Goal: Task Accomplishment & Management: Manage account settings

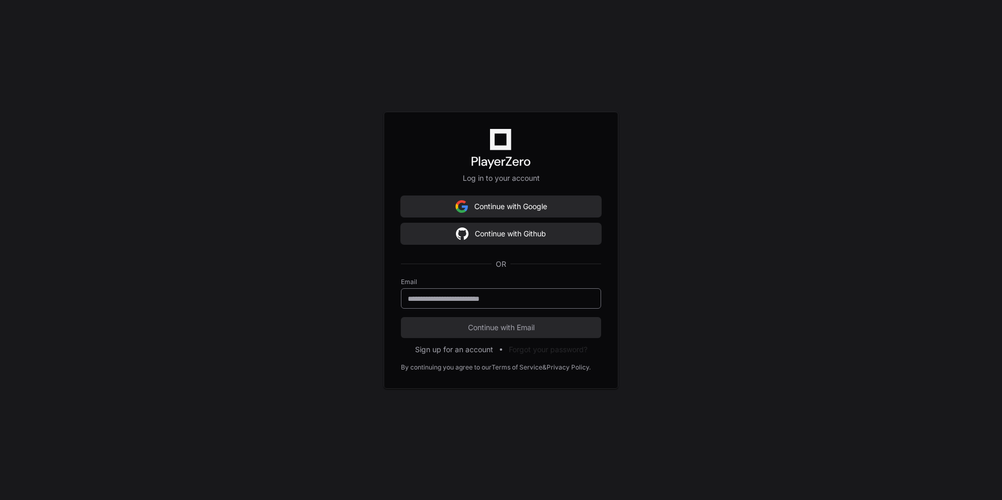
click at [516, 289] on div at bounding box center [501, 298] width 200 height 20
type input "**********"
click at [535, 328] on span "Continue with Email" at bounding box center [501, 327] width 200 height 10
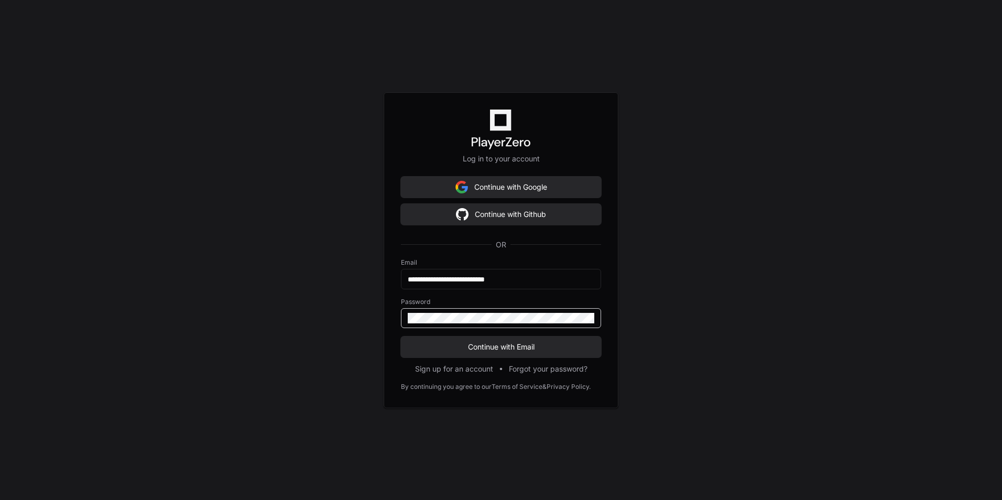
click at [401, 337] on button "Continue with Email" at bounding box center [501, 347] width 200 height 21
click at [333, 318] on div "**********" at bounding box center [501, 250] width 1002 height 500
click at [401, 337] on button "Continue with Email" at bounding box center [501, 347] width 200 height 21
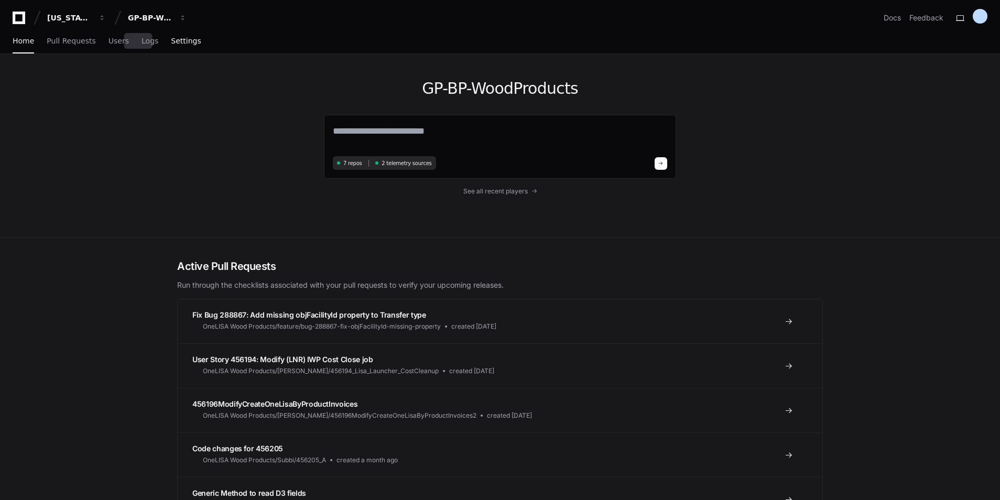
click at [158, 42] on div "Home Pull Requests Users Logs Settings" at bounding box center [107, 41] width 189 height 24
click at [171, 42] on span "Settings" at bounding box center [186, 41] width 30 height 6
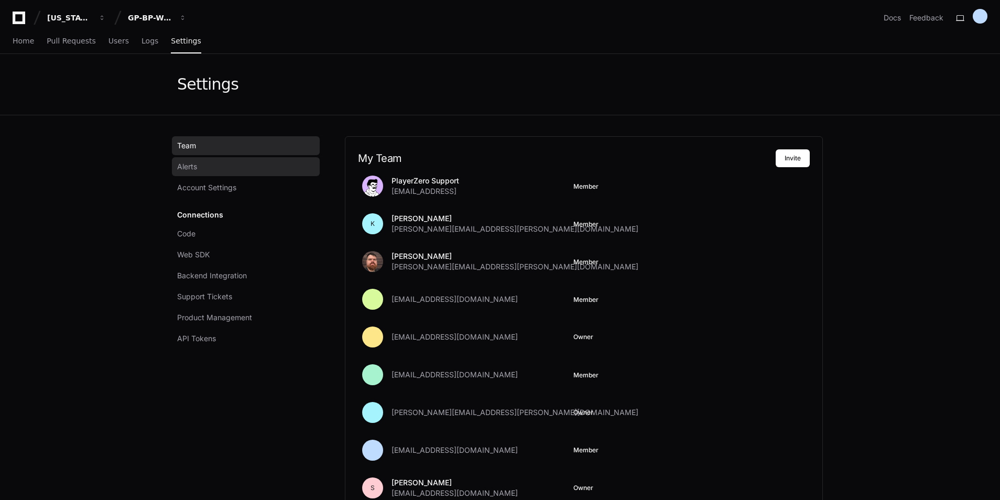
click at [207, 169] on link "Alerts" at bounding box center [246, 166] width 148 height 19
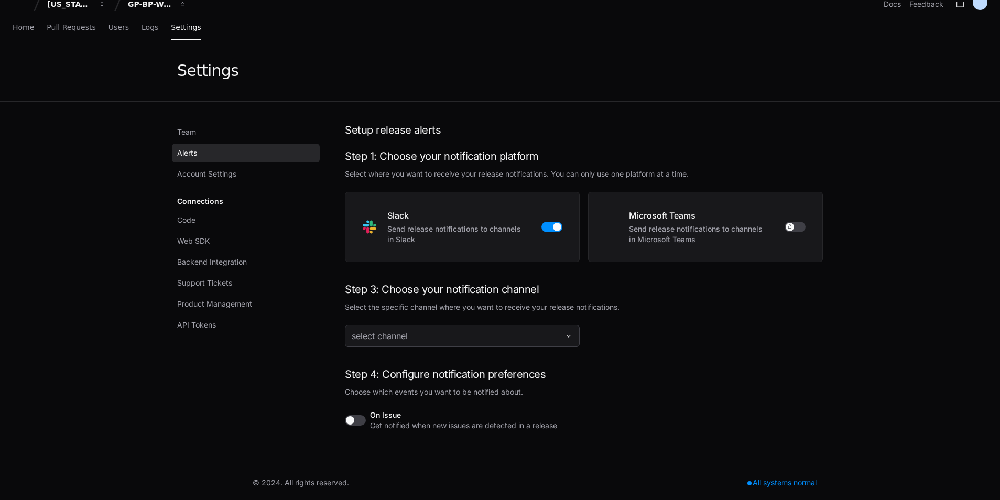
scroll to position [27, 0]
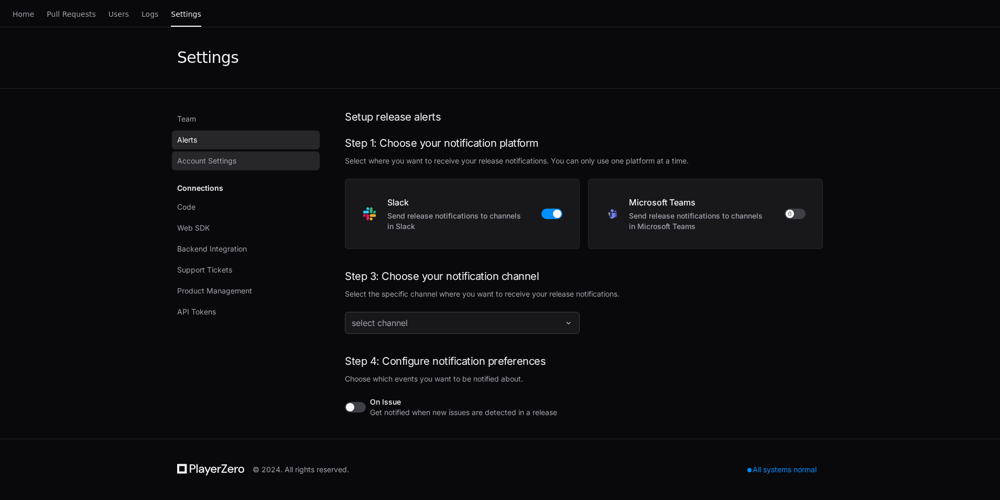
click at [208, 159] on span "Account Settings" at bounding box center [206, 161] width 59 height 10
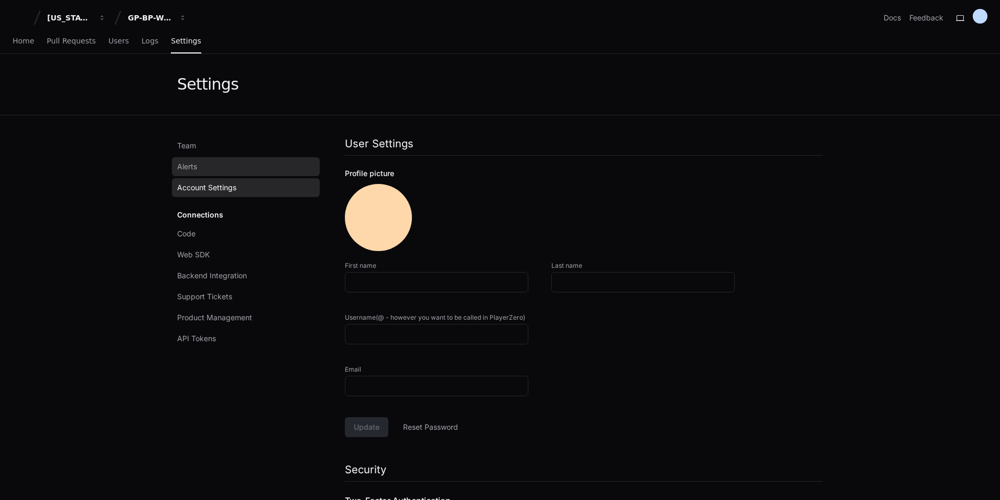
type input "**********"
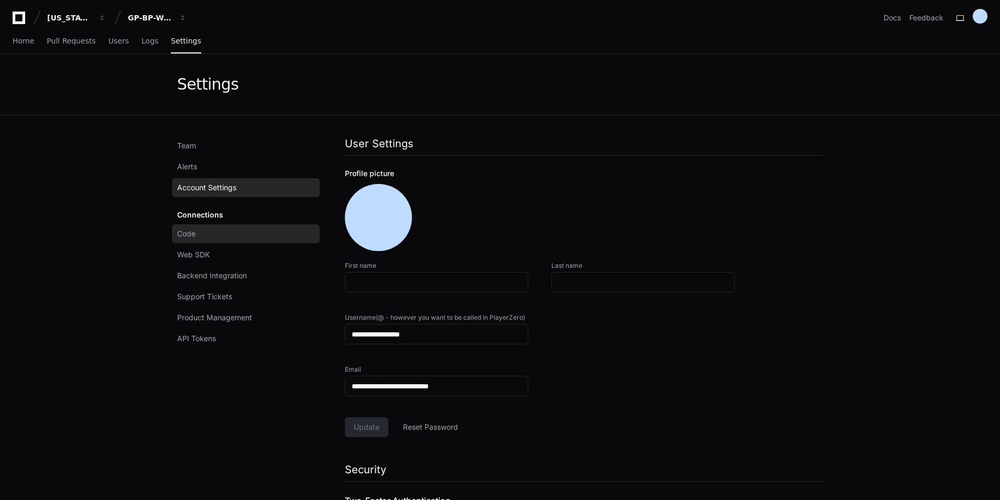
click at [192, 232] on span "Code" at bounding box center [186, 234] width 18 height 10
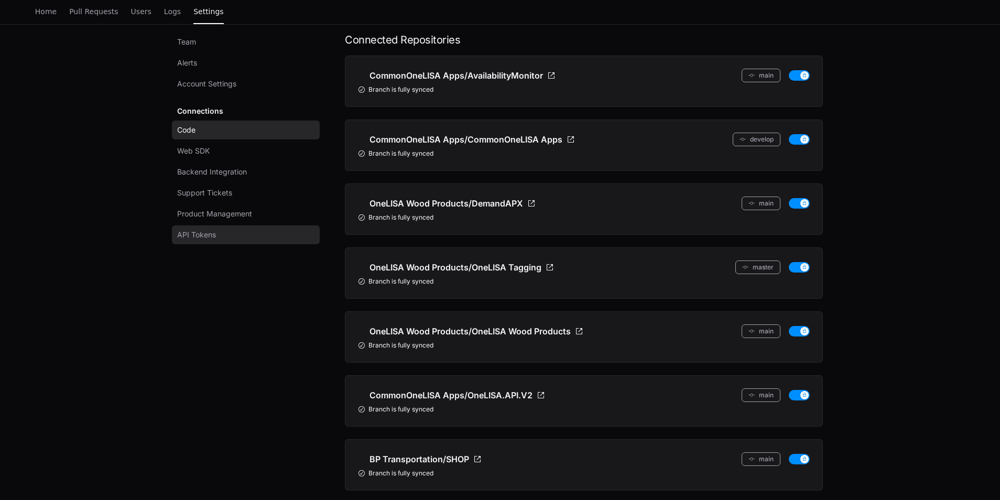
scroll to position [105, 0]
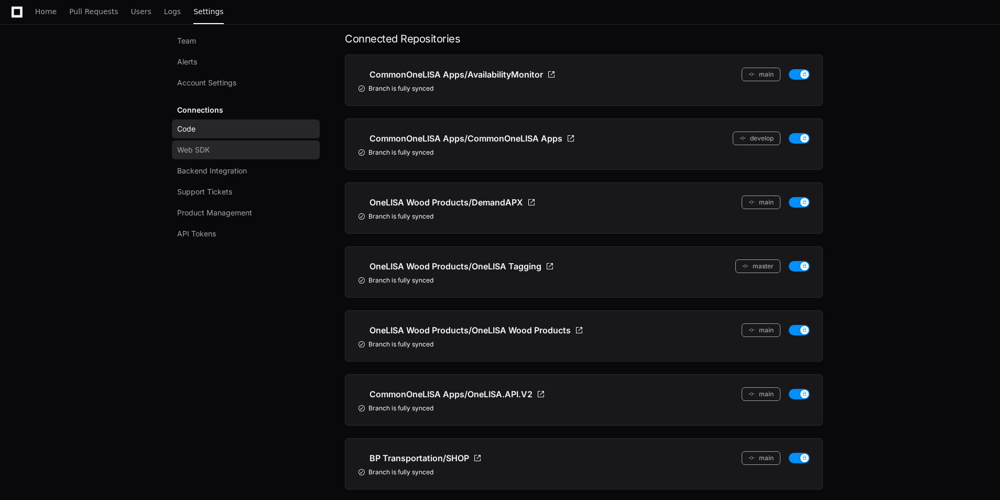
click at [203, 154] on span "Web SDK" at bounding box center [193, 150] width 32 height 10
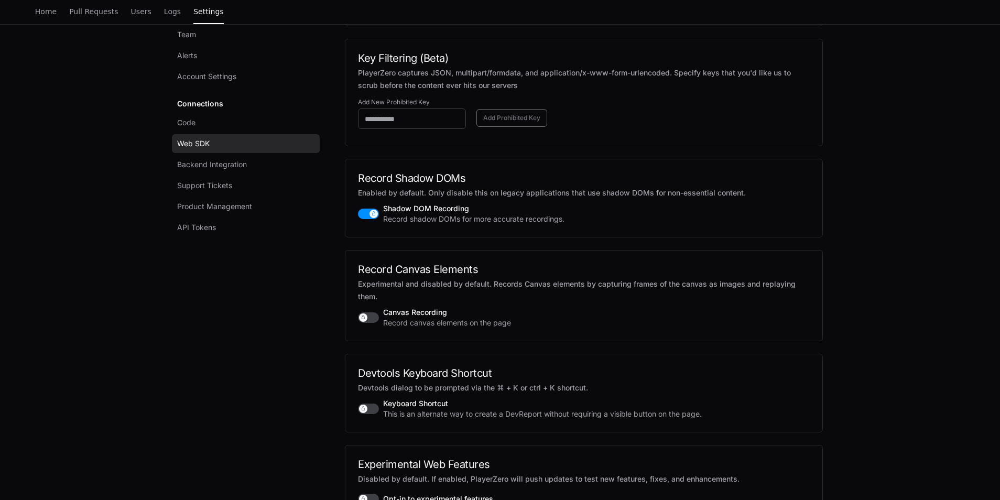
scroll to position [1573, 0]
